Goal: Navigation & Orientation: Find specific page/section

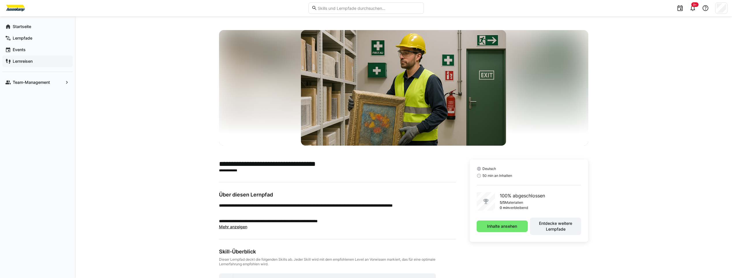
click at [0, 0] on app-navigation-label "Lernreisen" at bounding box center [0, 0] width 0 height 0
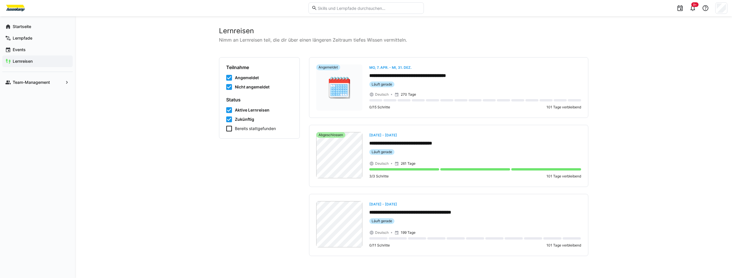
scroll to position [5, 0]
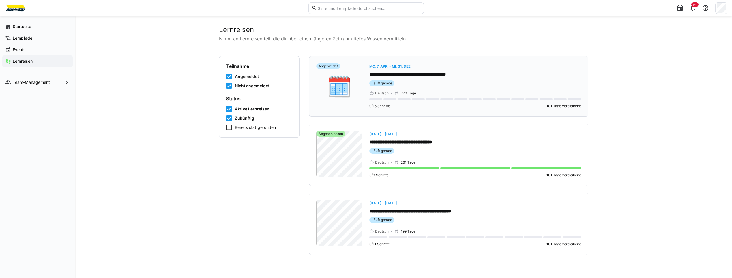
click at [338, 83] on div "🗓️" at bounding box center [339, 86] width 46 height 46
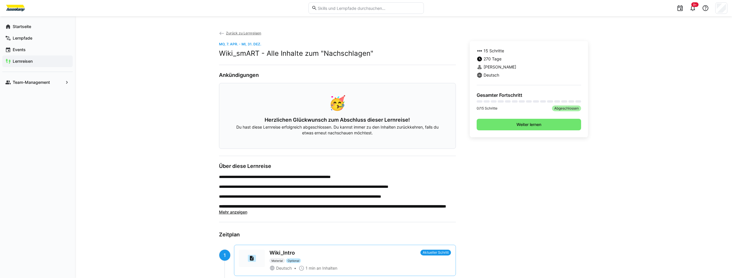
click at [246, 32] on span "Zurück zu Lernreisen" at bounding box center [243, 33] width 35 height 4
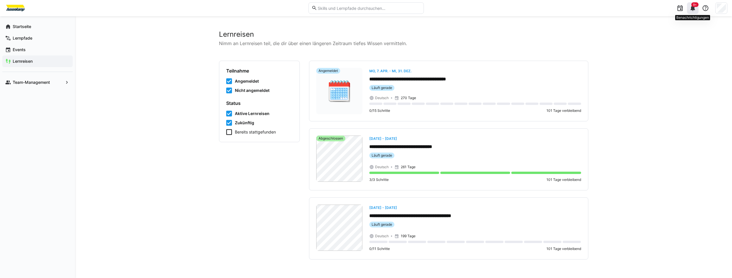
click at [694, 3] on span "9+" at bounding box center [695, 4] width 4 height 3
